Goal: Transaction & Acquisition: Book appointment/travel/reservation

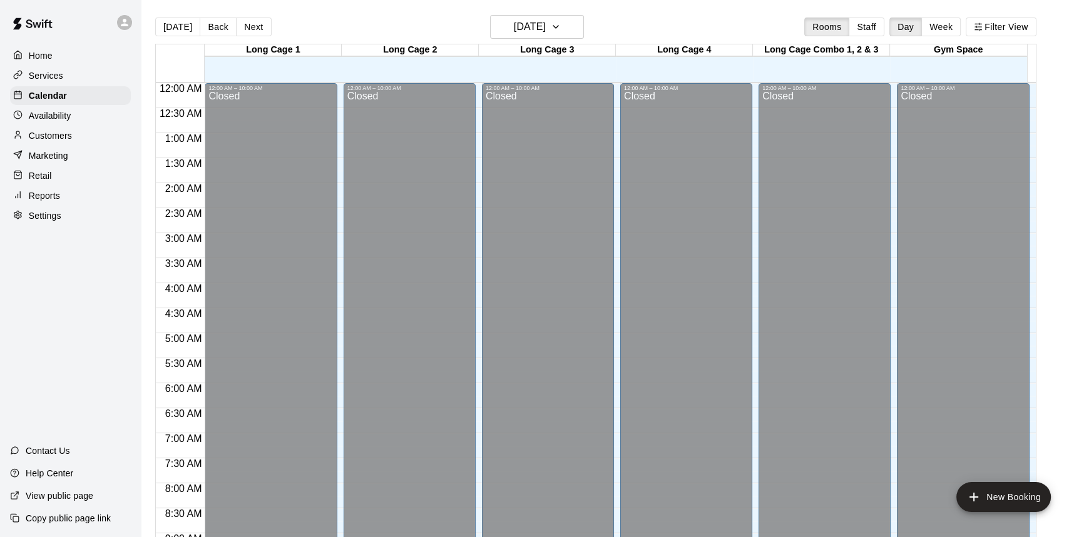
scroll to position [732, 0]
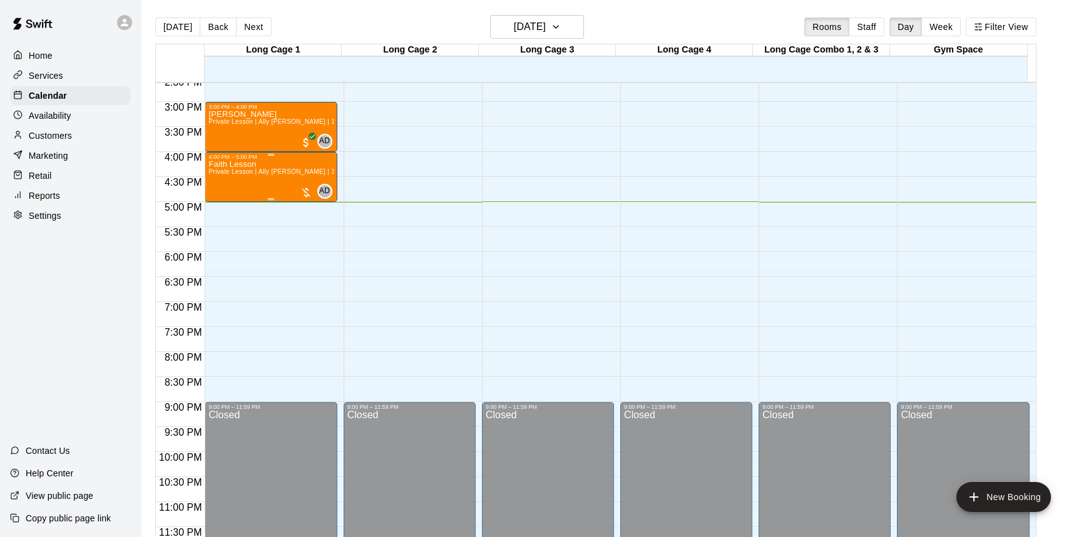
click at [302, 190] on div at bounding box center [306, 192] width 13 height 13
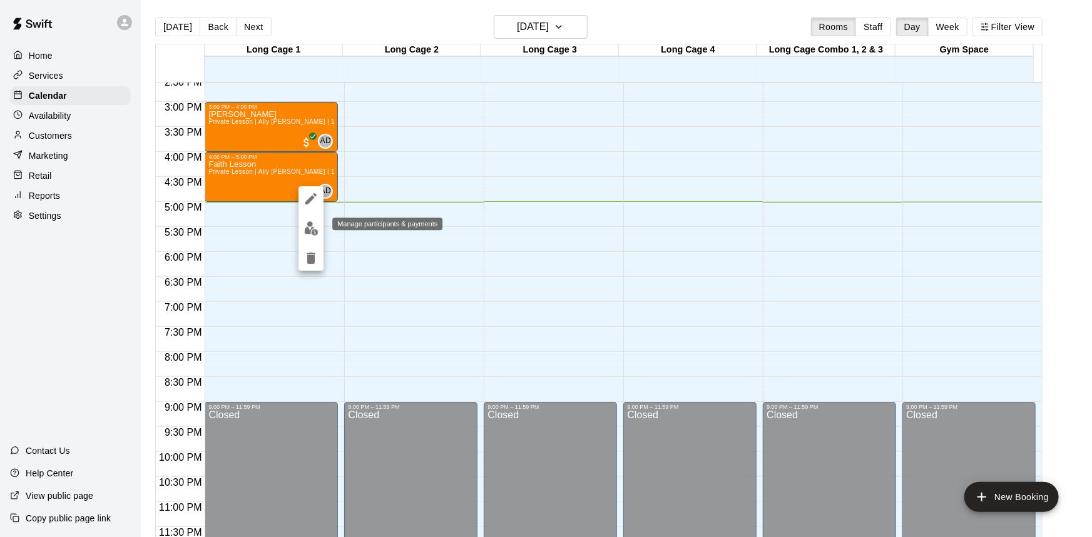
click at [308, 227] on img "edit" at bounding box center [311, 228] width 14 height 14
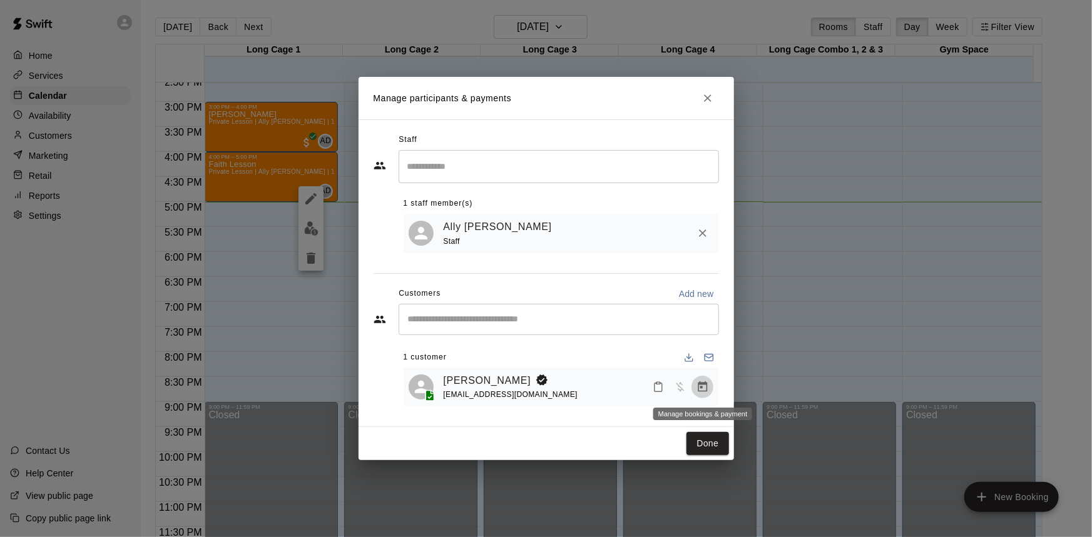
click at [699, 390] on icon "Manage bookings & payment" at bounding box center [702, 387] width 13 height 13
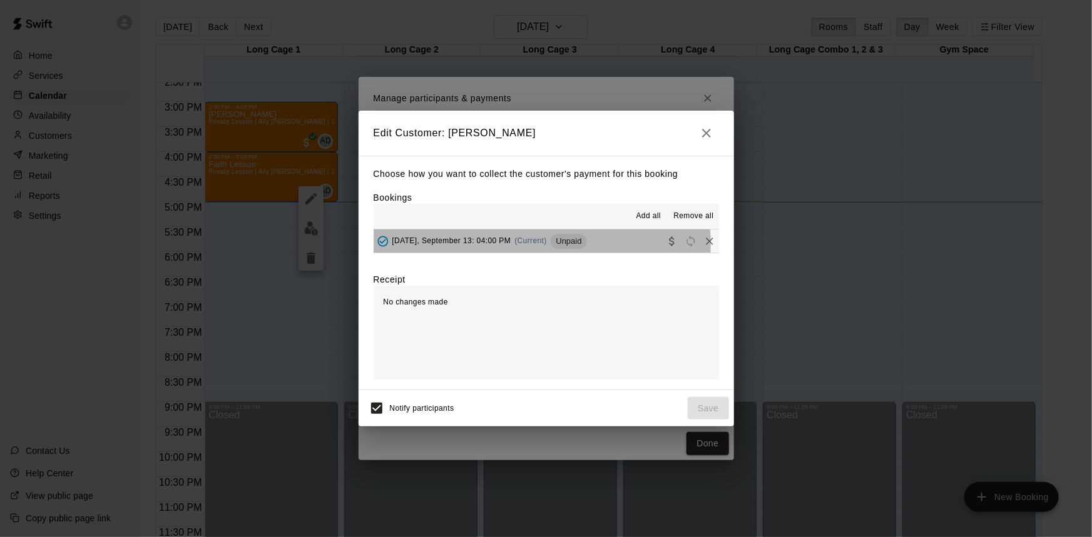
click at [511, 245] on span "[DATE], September 13: 04:00 PM" at bounding box center [451, 240] width 119 height 9
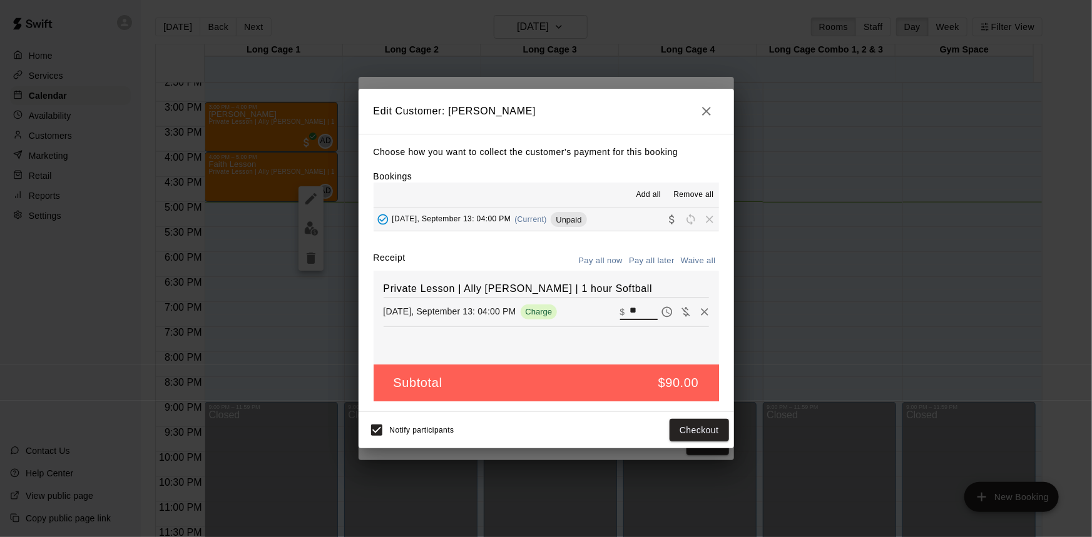
click at [633, 307] on input "**" at bounding box center [643, 312] width 28 height 16
type input "*"
type input "**"
click at [616, 355] on div "Private Lesson | Ally [PERSON_NAME] | 1 hour Softball [DATE], September 13: 04:…" at bounding box center [545, 318] width 345 height 94
click at [705, 432] on button "Checkout" at bounding box center [698, 430] width 59 height 23
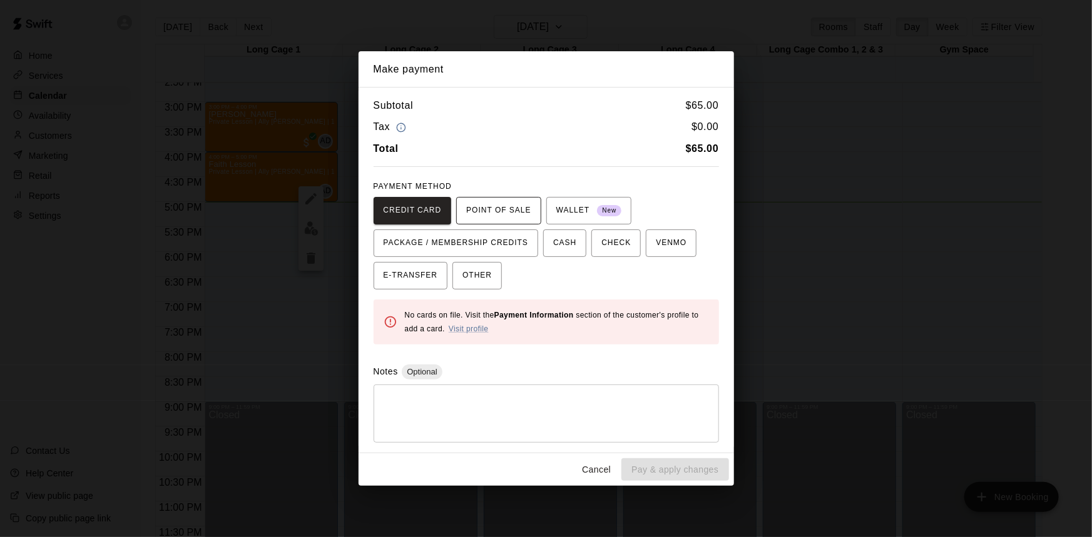
click at [479, 215] on span "POINT OF SALE" at bounding box center [498, 211] width 64 height 20
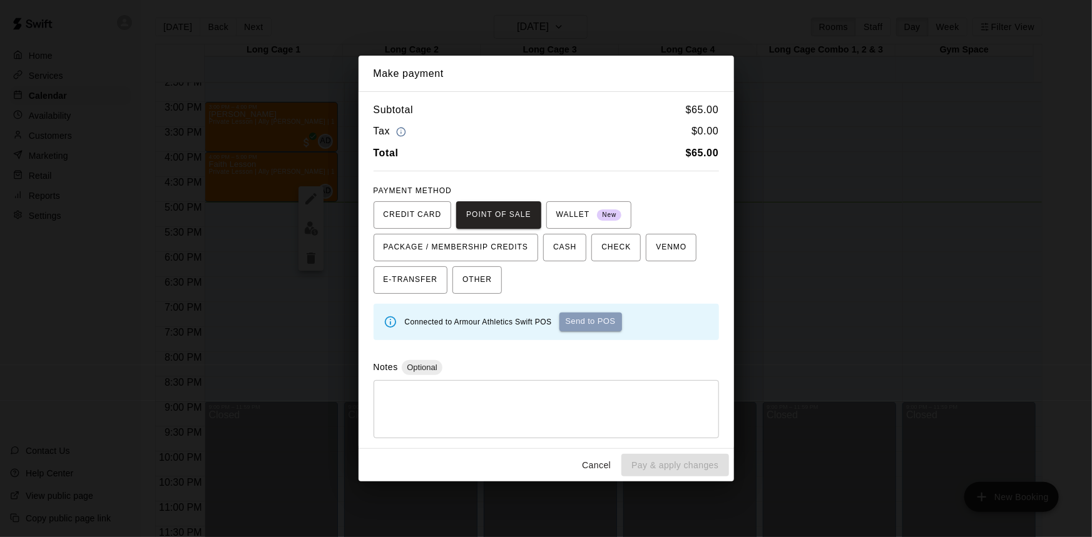
click at [586, 325] on button "Send to POS" at bounding box center [590, 322] width 63 height 19
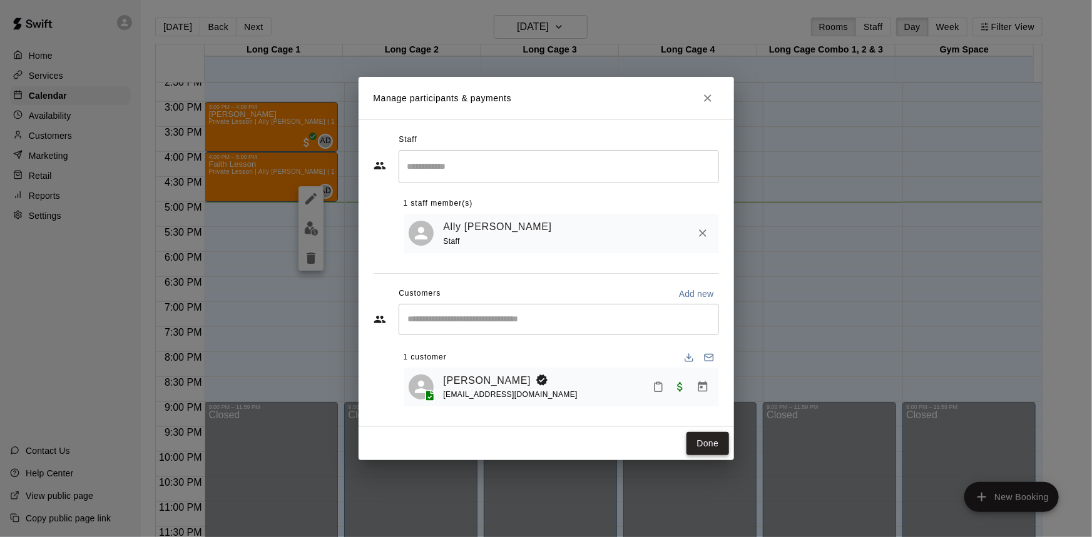
click at [714, 444] on button "Done" at bounding box center [707, 443] width 42 height 23
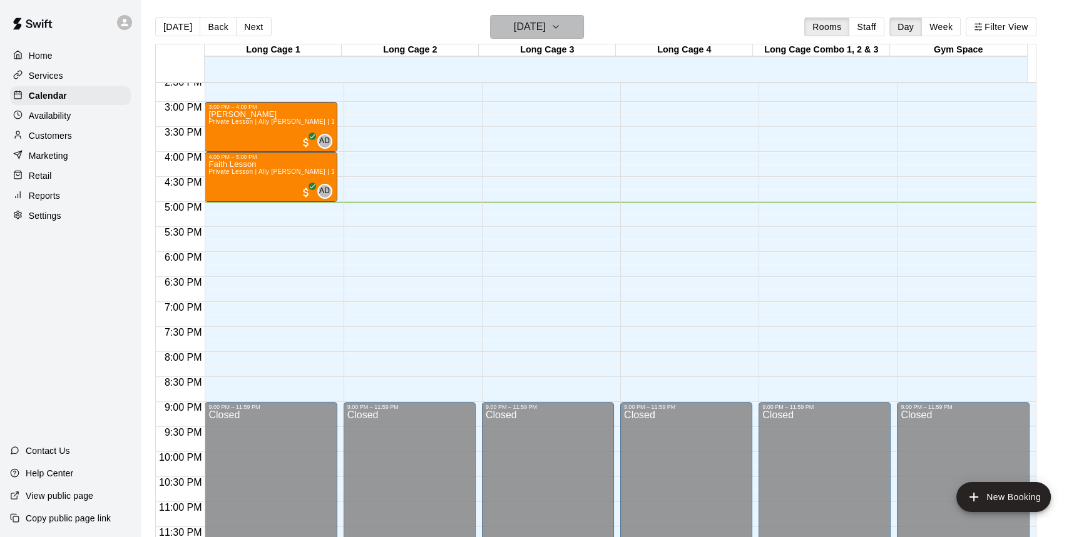
click at [519, 34] on h6 "[DATE]" at bounding box center [530, 27] width 32 height 18
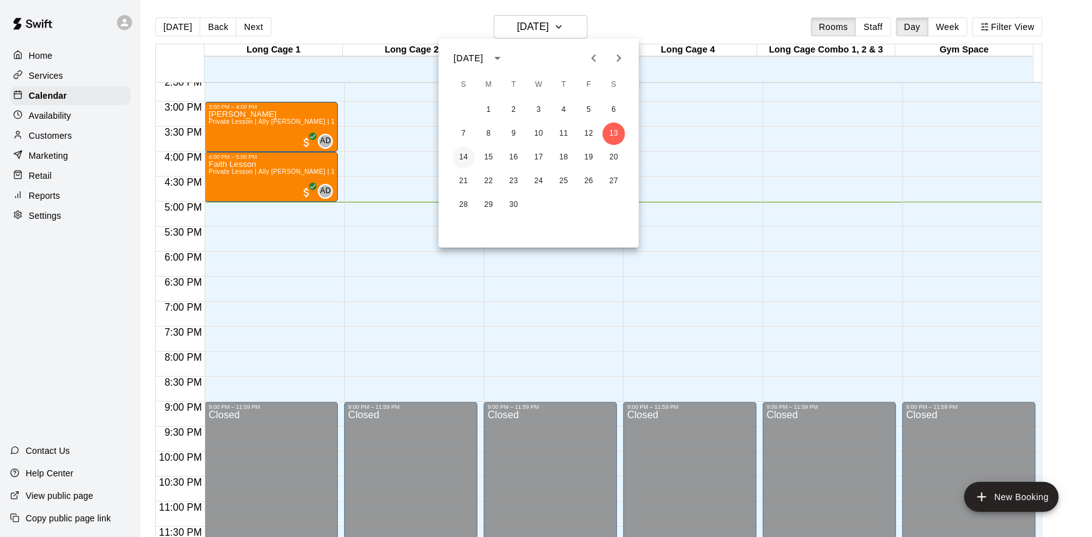
click at [468, 161] on button "14" at bounding box center [463, 157] width 23 height 23
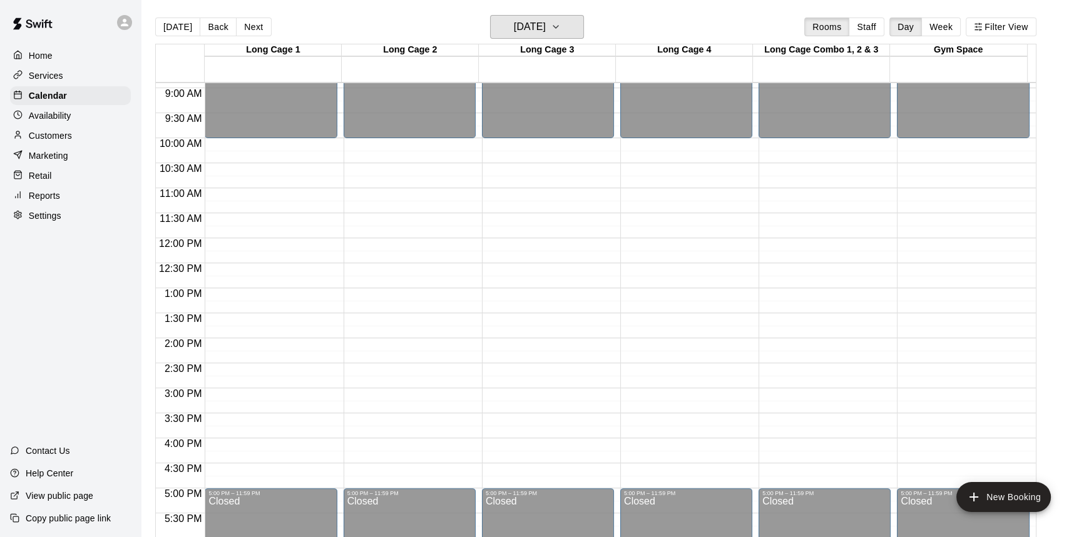
scroll to position [448, 0]
